Goal: Browse casually: Explore the website without a specific task or goal

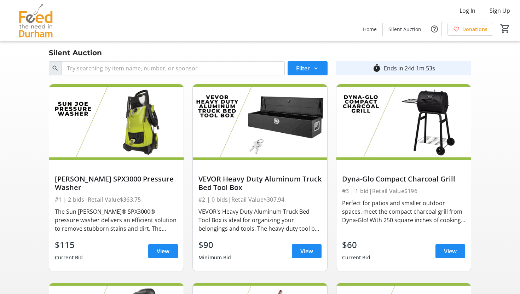
click at [42, 22] on img at bounding box center [35, 20] width 63 height 35
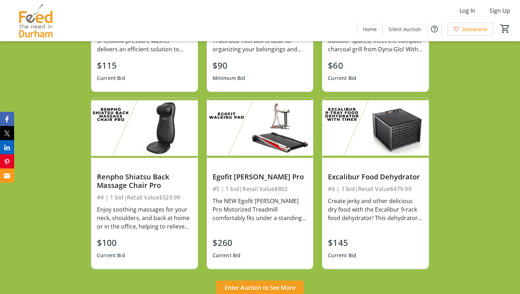
scroll to position [517, 0]
